Goal: Information Seeking & Learning: Compare options

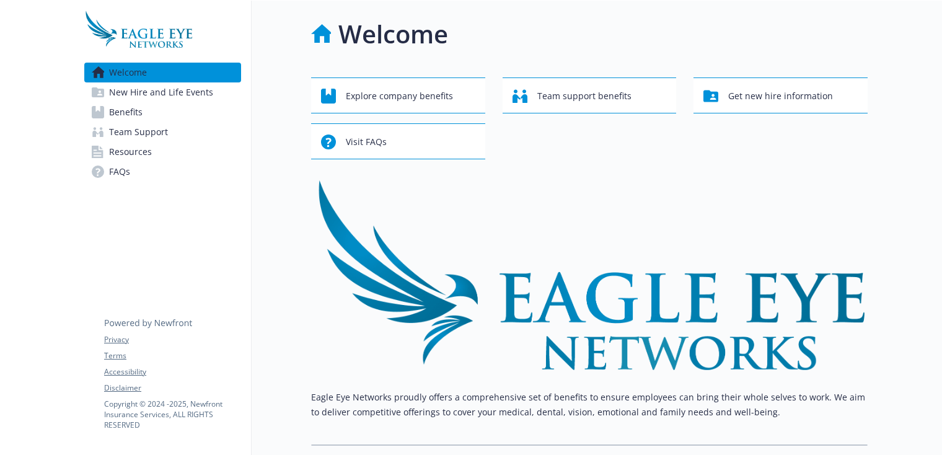
click at [157, 95] on span "New Hire and Life Events" at bounding box center [161, 92] width 104 height 20
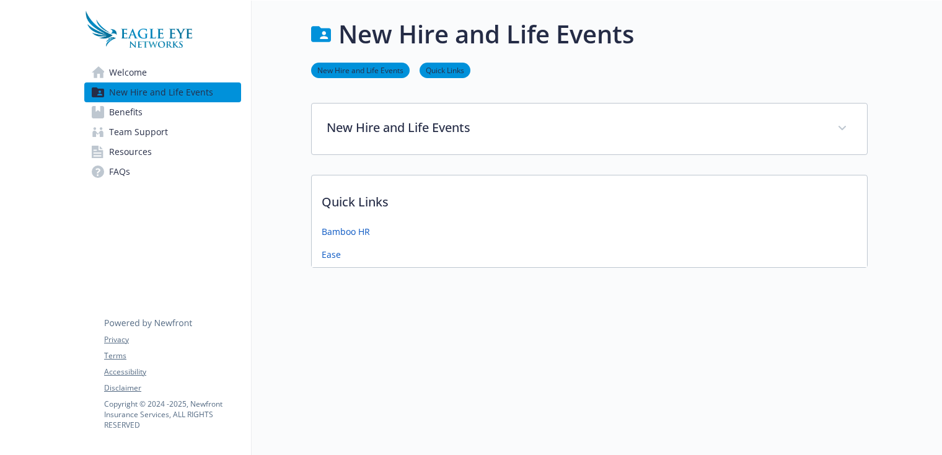
click at [157, 107] on link "Benefits" at bounding box center [162, 112] width 157 height 20
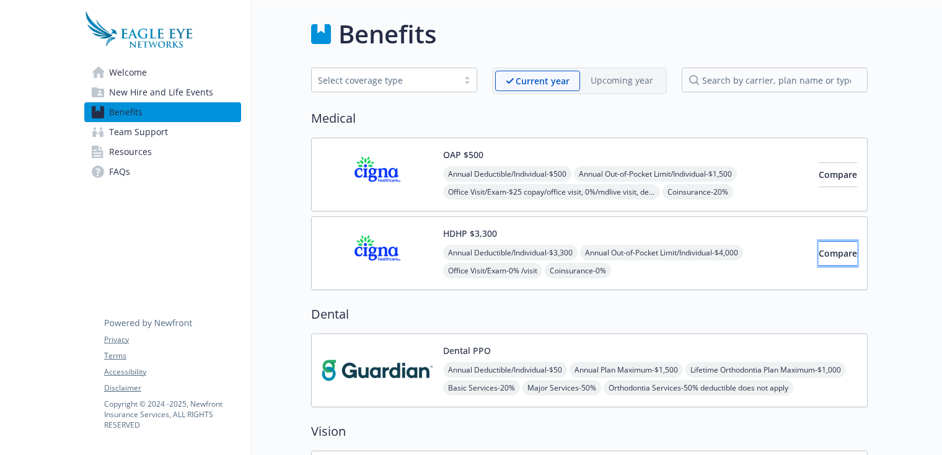
click at [819, 255] on span "Compare" at bounding box center [838, 253] width 38 height 12
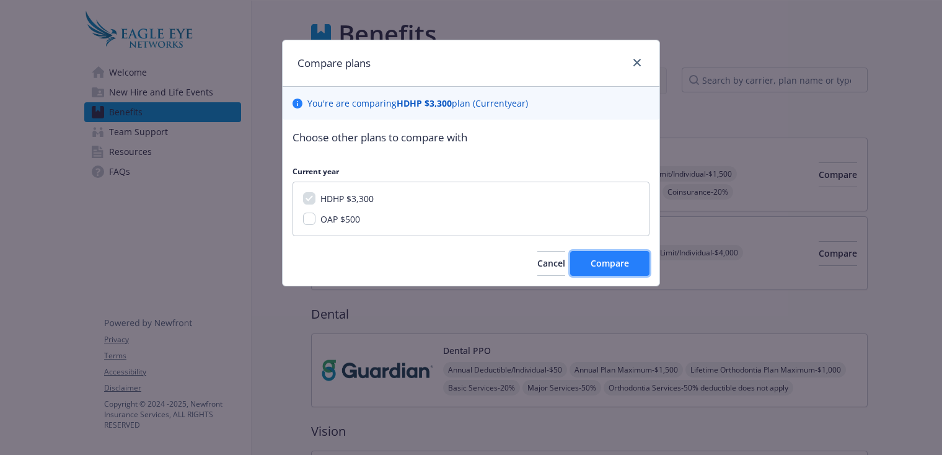
click at [611, 257] on span "Compare" at bounding box center [610, 263] width 38 height 12
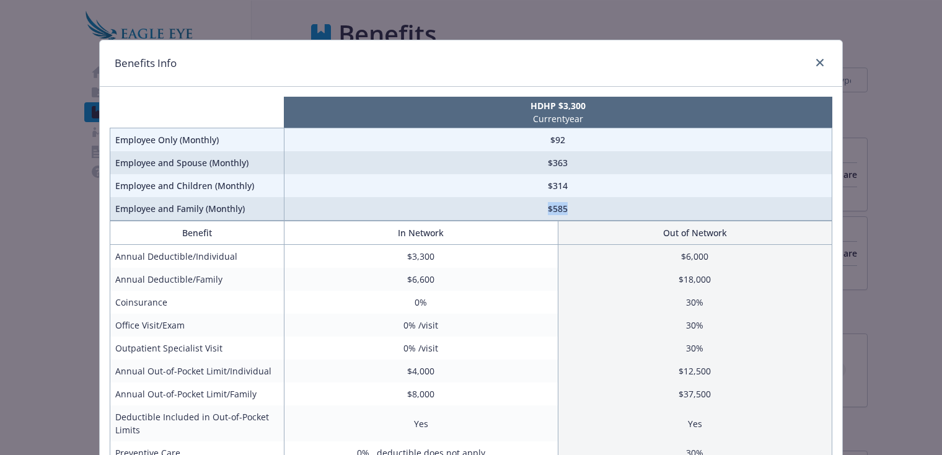
drag, startPoint x: 566, startPoint y: 210, endPoint x: 519, endPoint y: 208, distance: 47.1
click at [519, 208] on td "$585" at bounding box center [558, 209] width 548 height 24
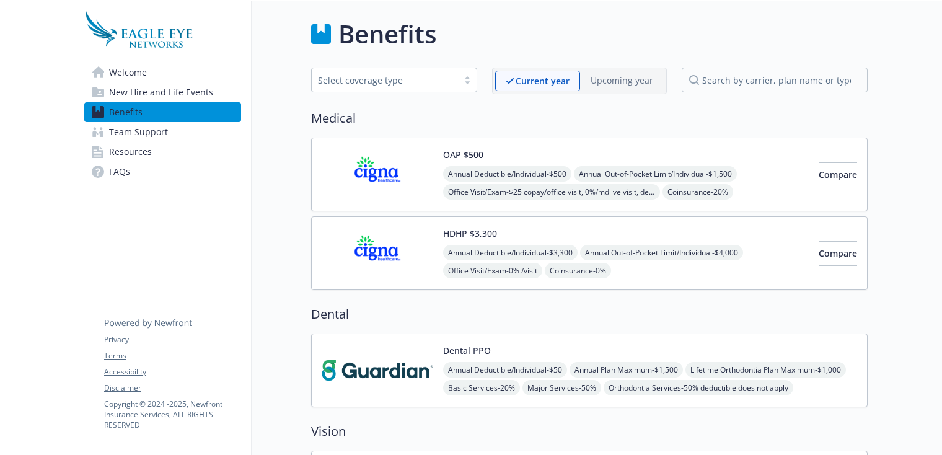
click at [405, 384] on img at bounding box center [378, 370] width 112 height 53
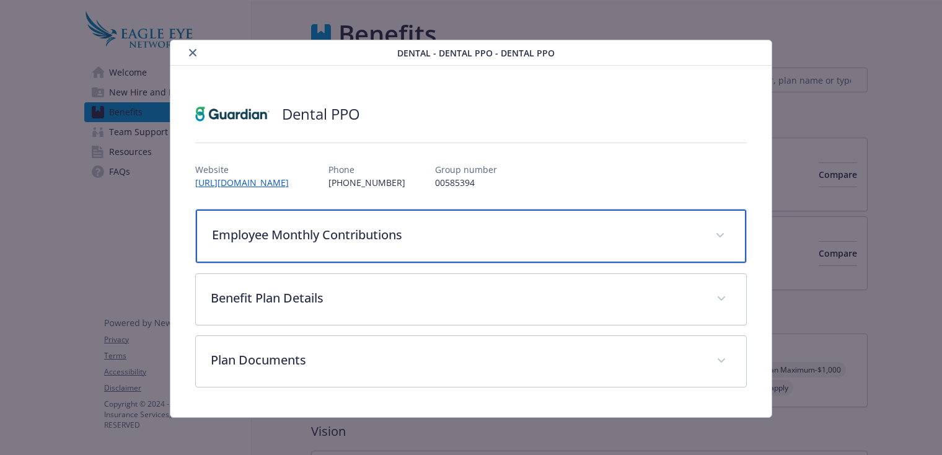
click at [526, 245] on div "Employee Monthly Contributions" at bounding box center [471, 235] width 551 height 53
